Goal: Obtain resource: Obtain resource

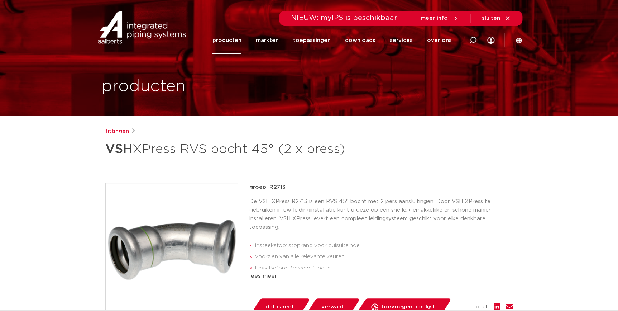
click at [401, 168] on div "fittingen VSH XPress RVS bocht 45° (2 x press) groep: R2713 insteekstop: stopra…" at bounding box center [309, 290] width 419 height 326
click at [375, 43] on link "downloads" at bounding box center [360, 41] width 30 height 28
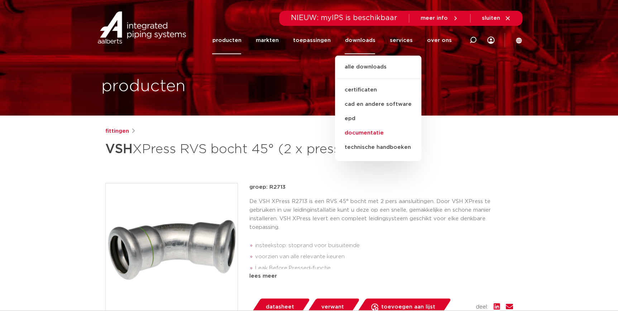
click at [358, 134] on link "documentatie" at bounding box center [378, 133] width 86 height 14
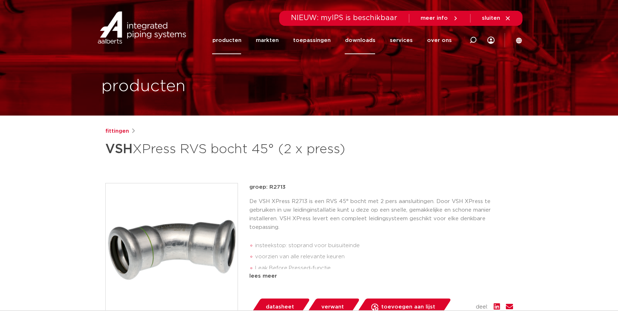
click at [368, 38] on link "downloads" at bounding box center [360, 41] width 30 height 28
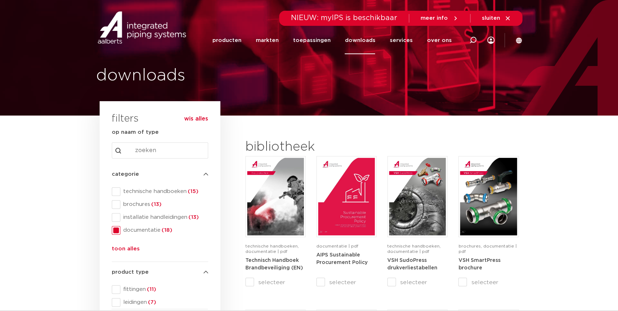
click at [357, 40] on link "downloads" at bounding box center [360, 41] width 30 height 28
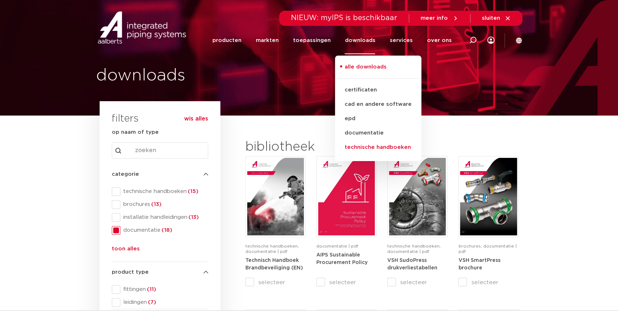
click at [361, 142] on link "technische handboeken" at bounding box center [378, 147] width 86 height 14
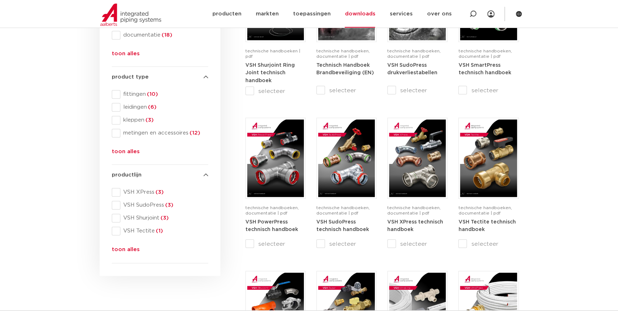
scroll to position [195, 0]
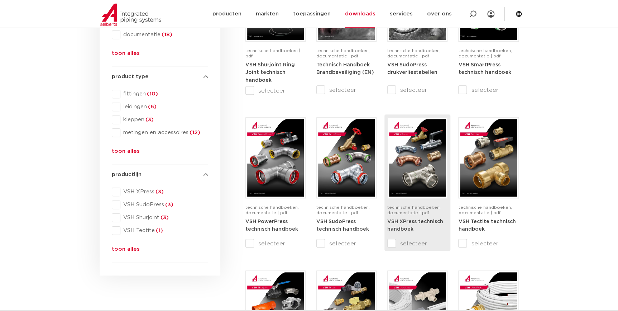
click at [405, 223] on strong "VSH XPress technisch handboek" at bounding box center [415, 225] width 56 height 13
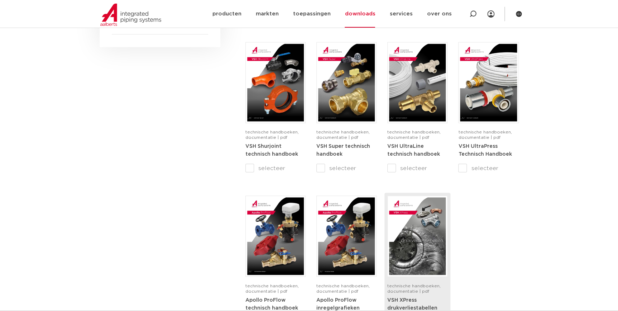
scroll to position [423, 0]
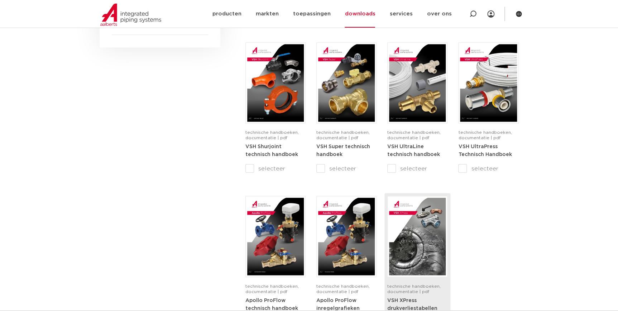
click at [425, 260] on img at bounding box center [417, 235] width 57 height 77
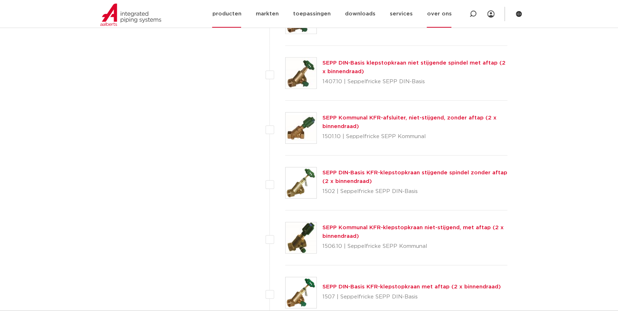
scroll to position [2312, 0]
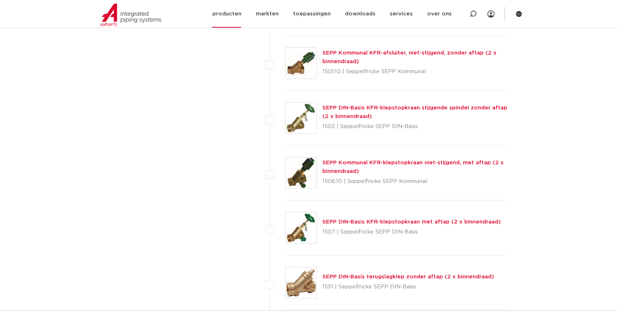
click at [465, 13] on div at bounding box center [473, 14] width 29 height 28
paste input "G6360"
type input "G6360"
click button "Zoeken" at bounding box center [0, 0] width 0 height 0
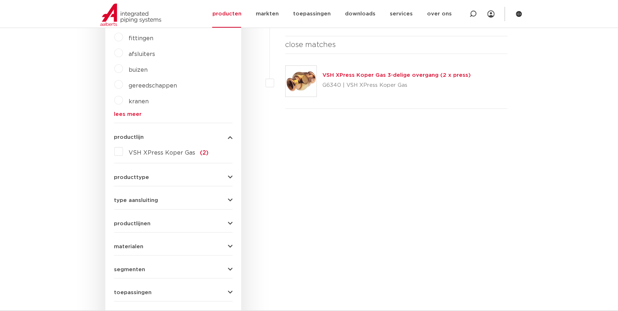
scroll to position [161, 0]
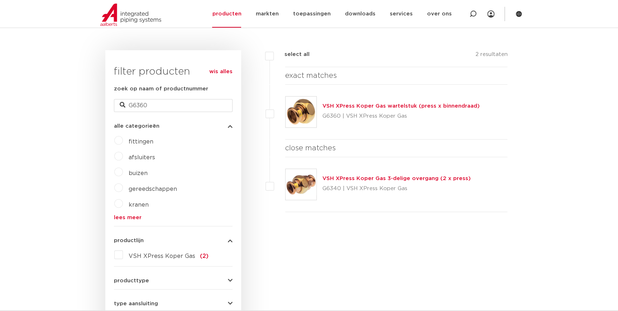
click at [382, 106] on link "VSH XPress Koper Gas wartelstuk (press x binnendraad)" at bounding box center [400, 105] width 157 height 5
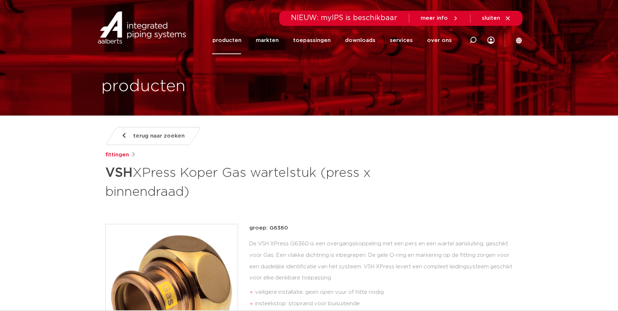
click at [239, 47] on link "producten" at bounding box center [226, 41] width 29 height 28
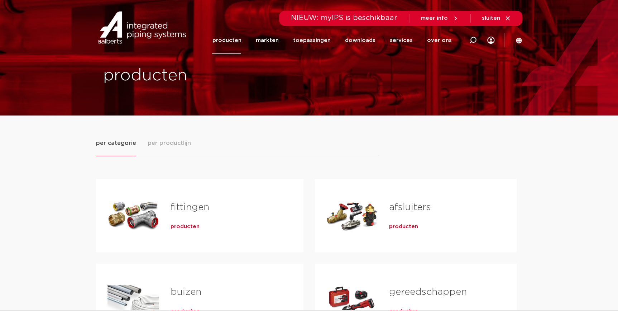
click at [177, 226] on span "producten" at bounding box center [185, 226] width 29 height 7
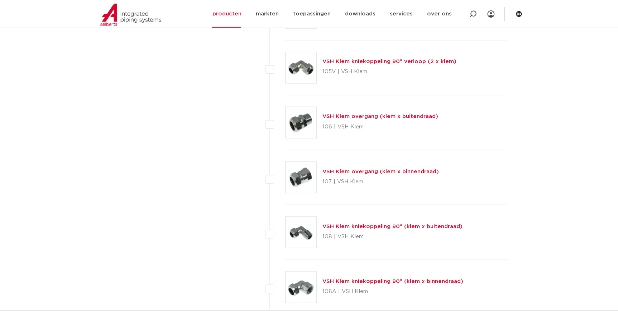
scroll to position [260, 0]
